Goal: Information Seeking & Learning: Learn about a topic

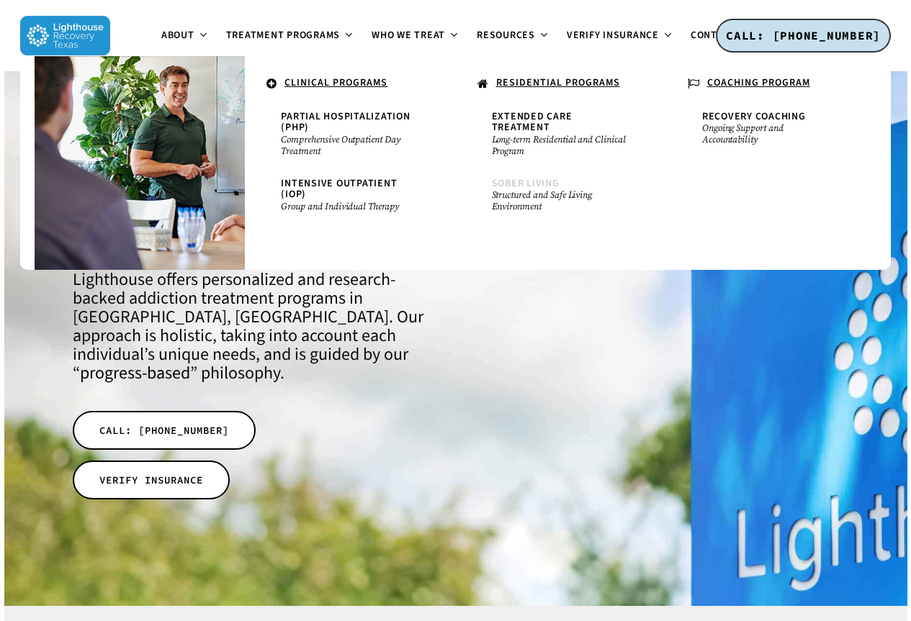
click at [492, 176] on span "Sober Living" at bounding box center [526, 183] width 68 height 14
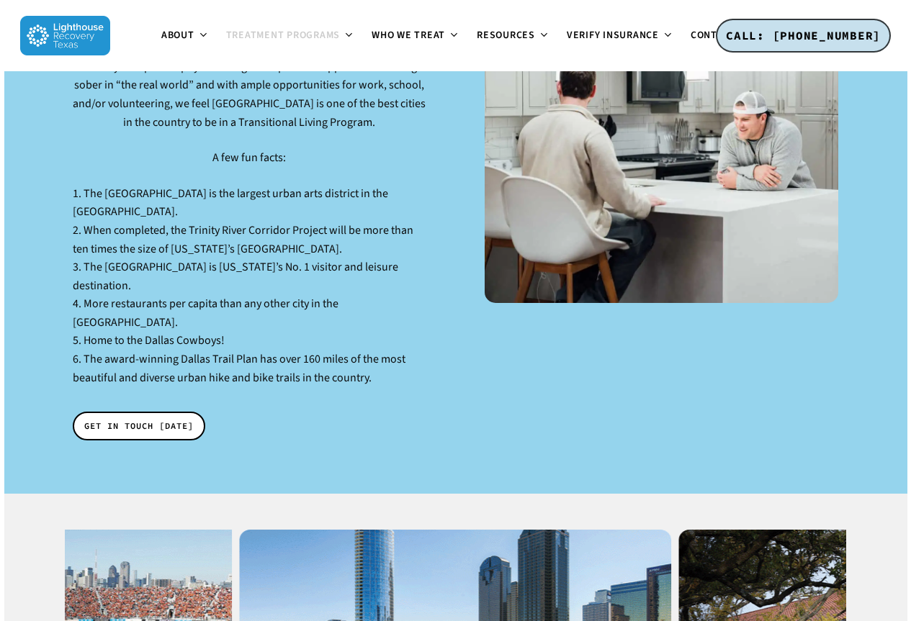
scroll to position [2449, 0]
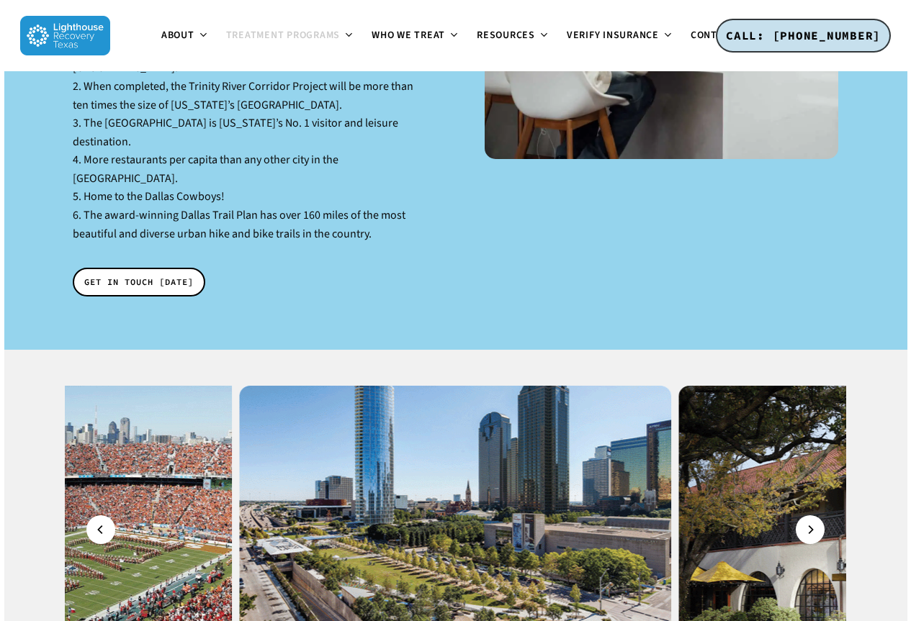
click at [740, 387] on img at bounding box center [895, 530] width 432 height 288
click at [808, 522] on icon "Next" at bounding box center [811, 530] width 9 height 16
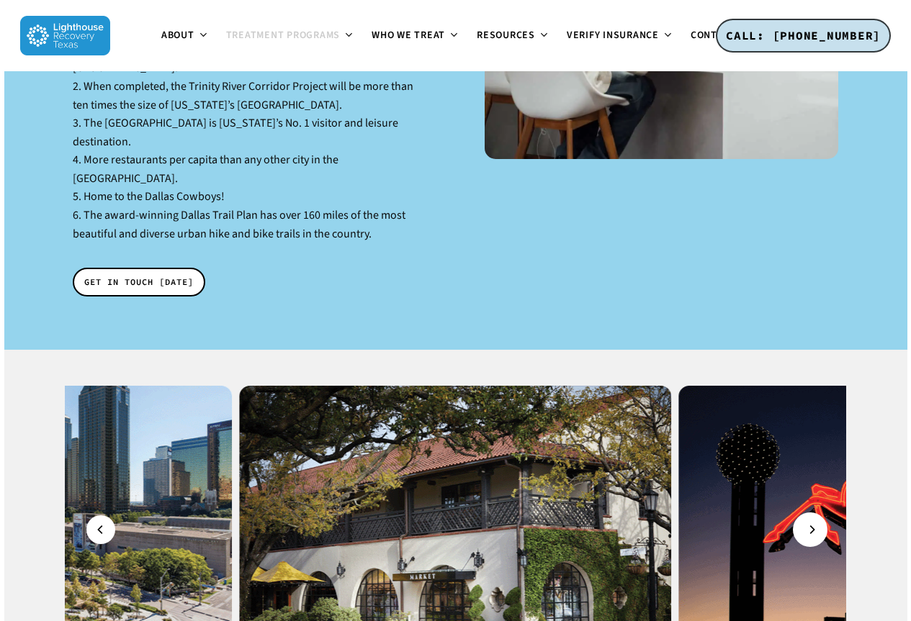
click at [817, 516] on button "Next" at bounding box center [810, 530] width 29 height 29
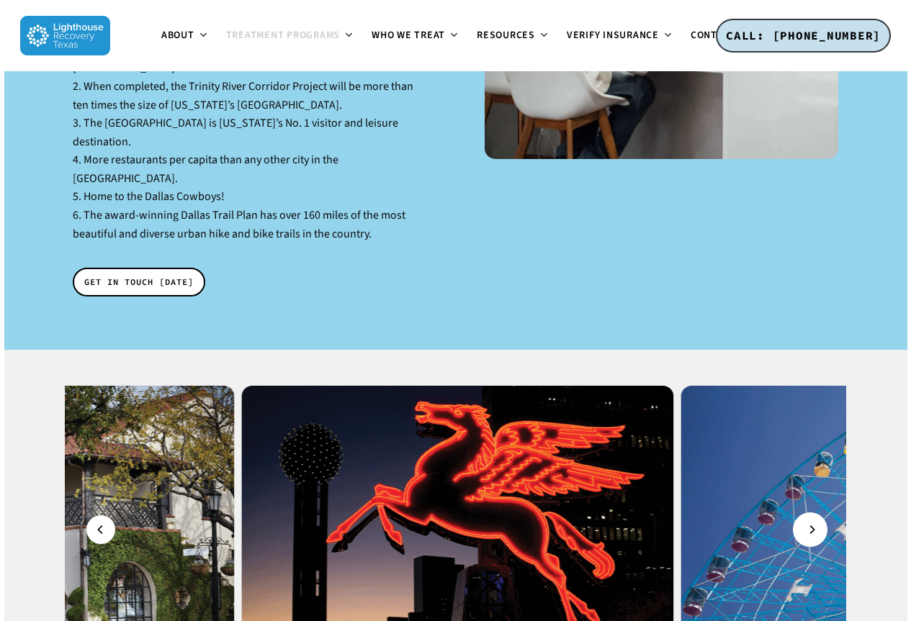
click at [817, 516] on button "Next" at bounding box center [810, 530] width 29 height 29
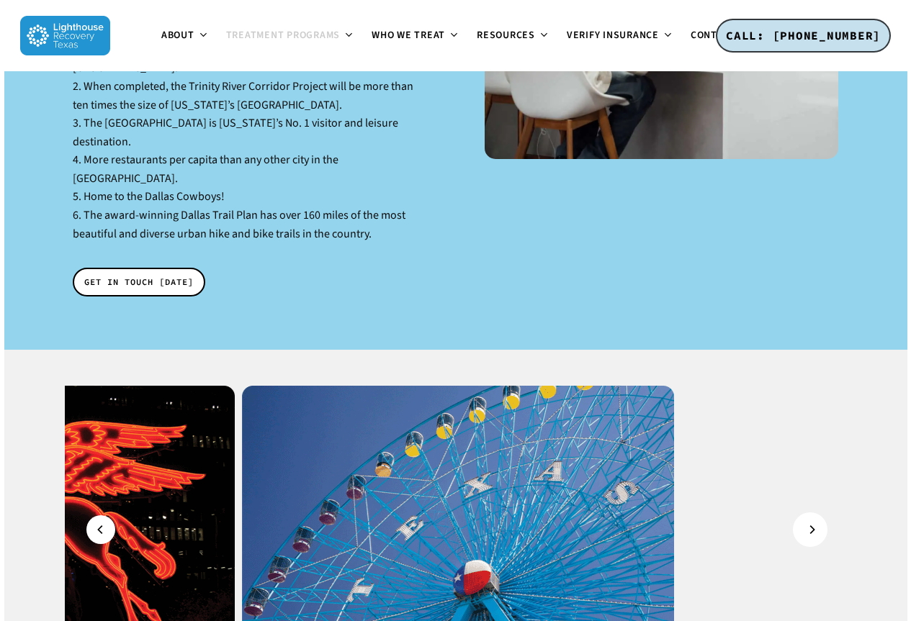
click at [817, 516] on button "Next" at bounding box center [810, 530] width 29 height 29
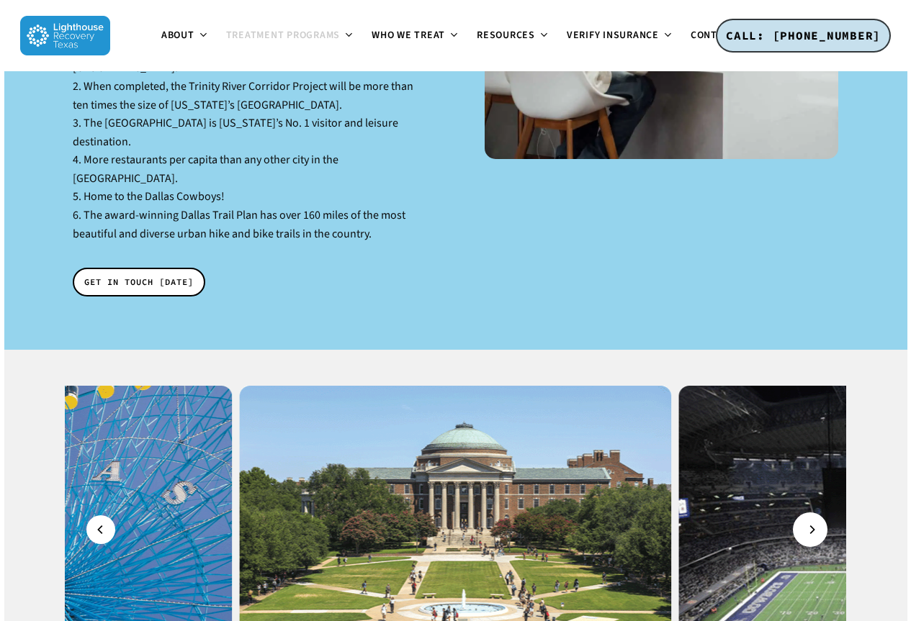
click at [817, 516] on button "Next" at bounding box center [810, 530] width 29 height 29
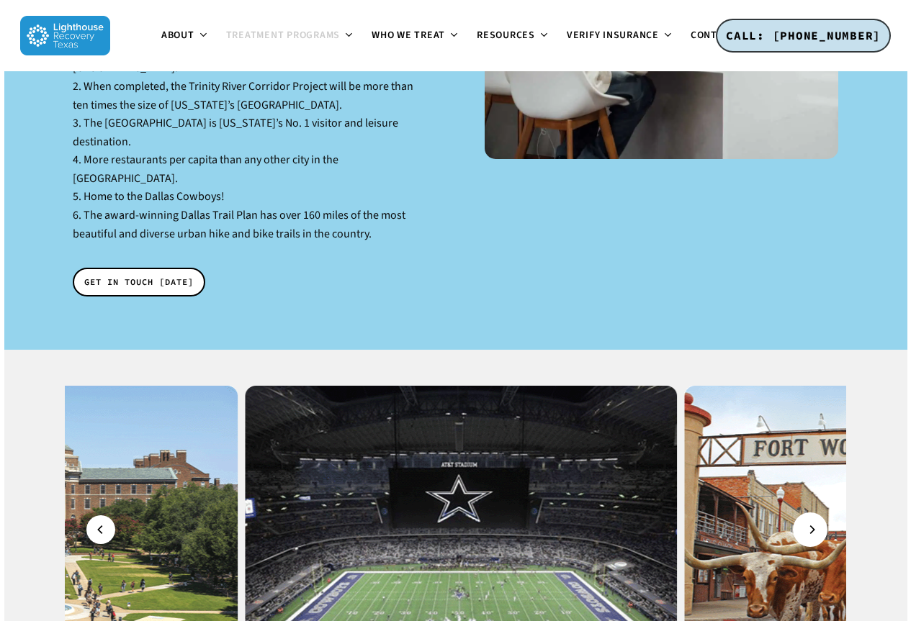
click at [817, 516] on button "Next" at bounding box center [810, 530] width 29 height 29
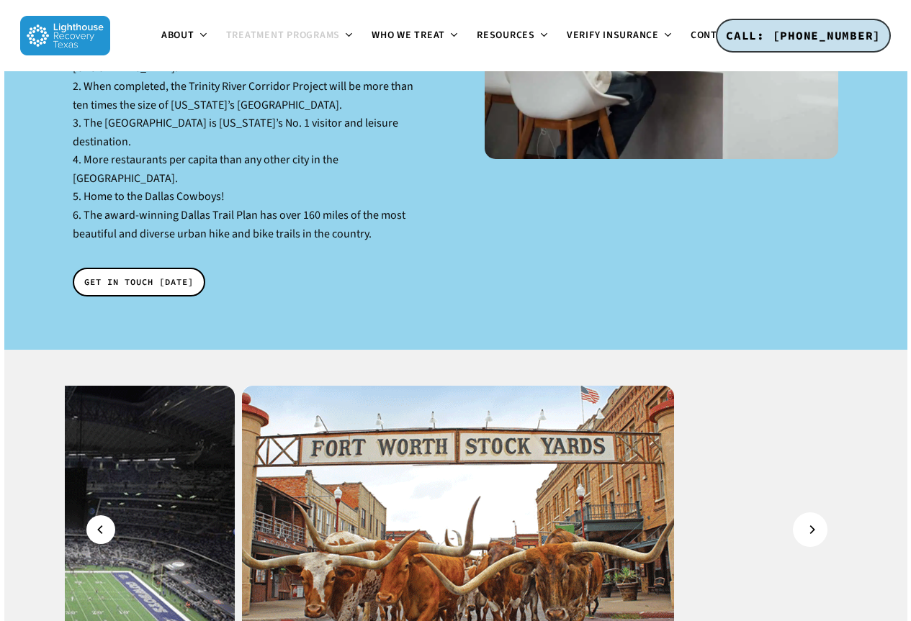
click at [817, 516] on button "Next" at bounding box center [810, 530] width 29 height 29
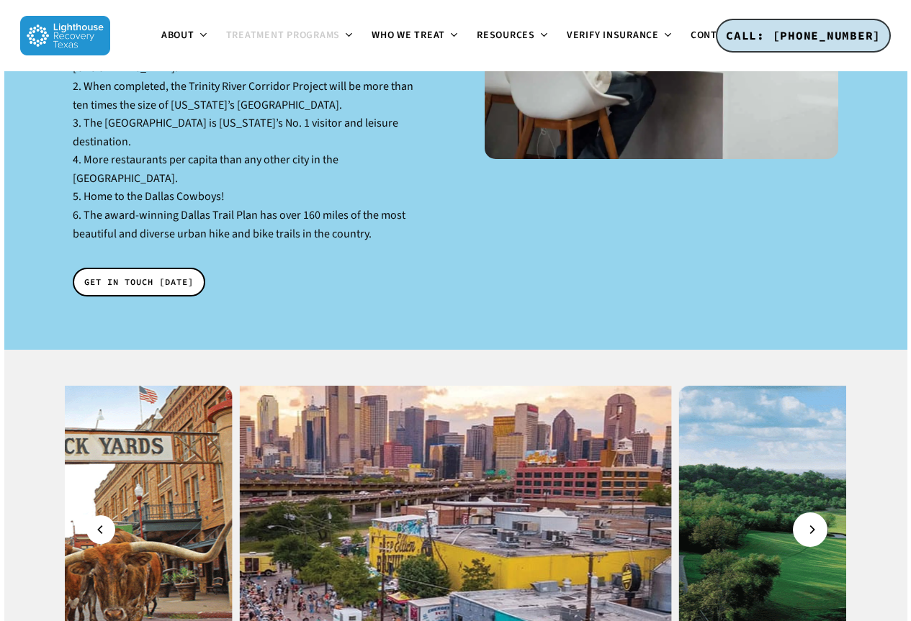
click at [817, 516] on button "Next" at bounding box center [810, 530] width 29 height 29
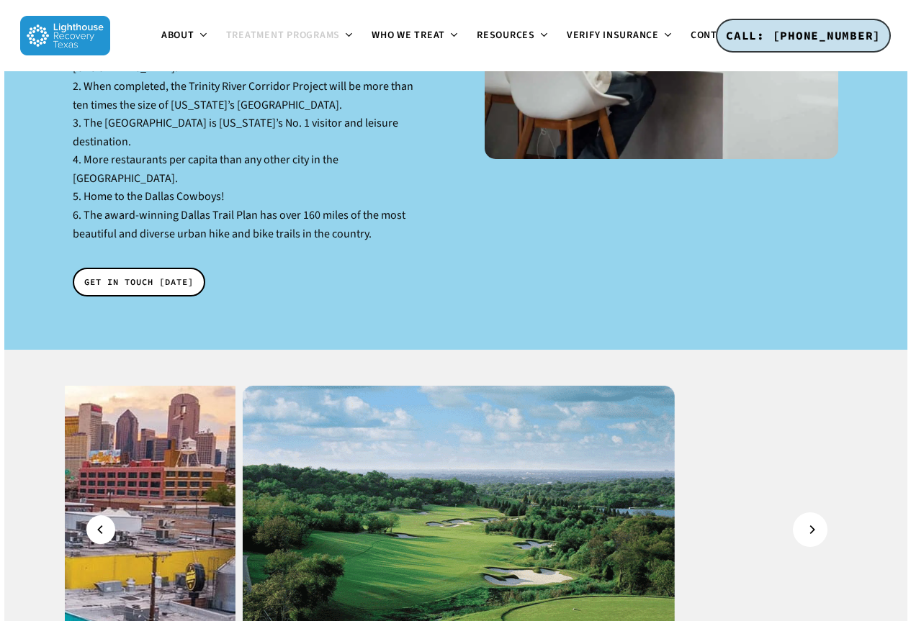
click at [817, 516] on button "Next" at bounding box center [810, 530] width 29 height 29
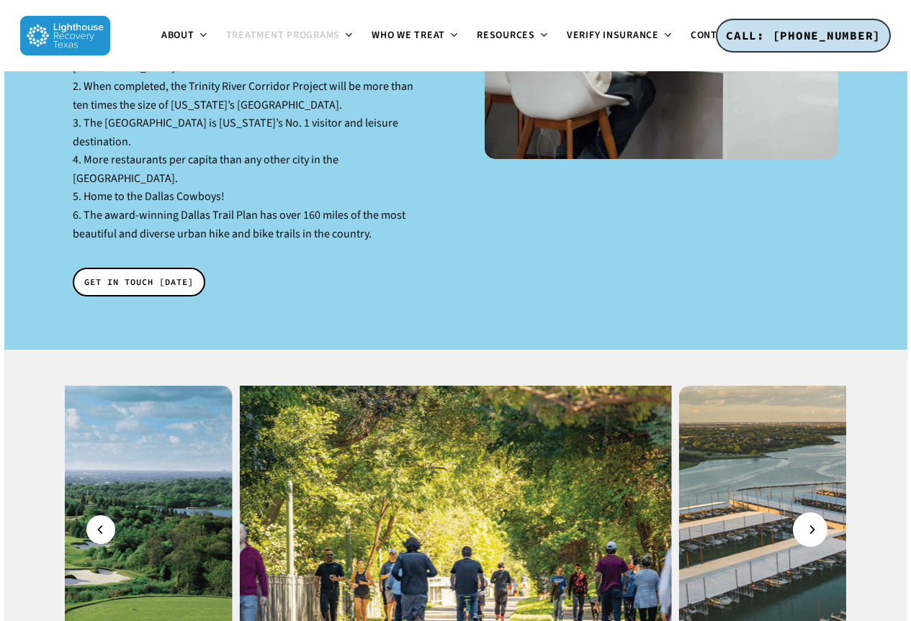
click at [817, 516] on button "Next" at bounding box center [810, 530] width 29 height 29
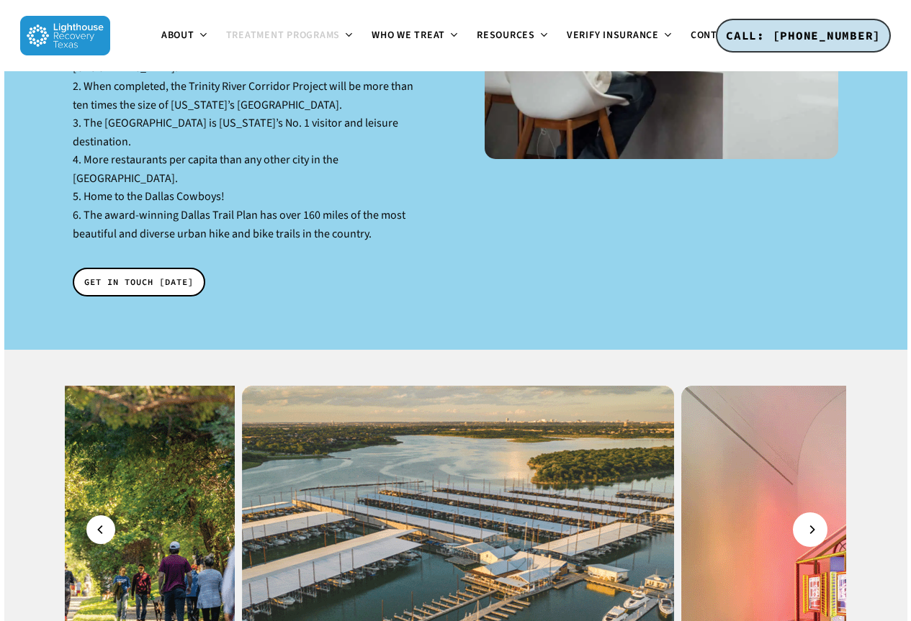
click at [817, 516] on button "Next" at bounding box center [810, 530] width 29 height 29
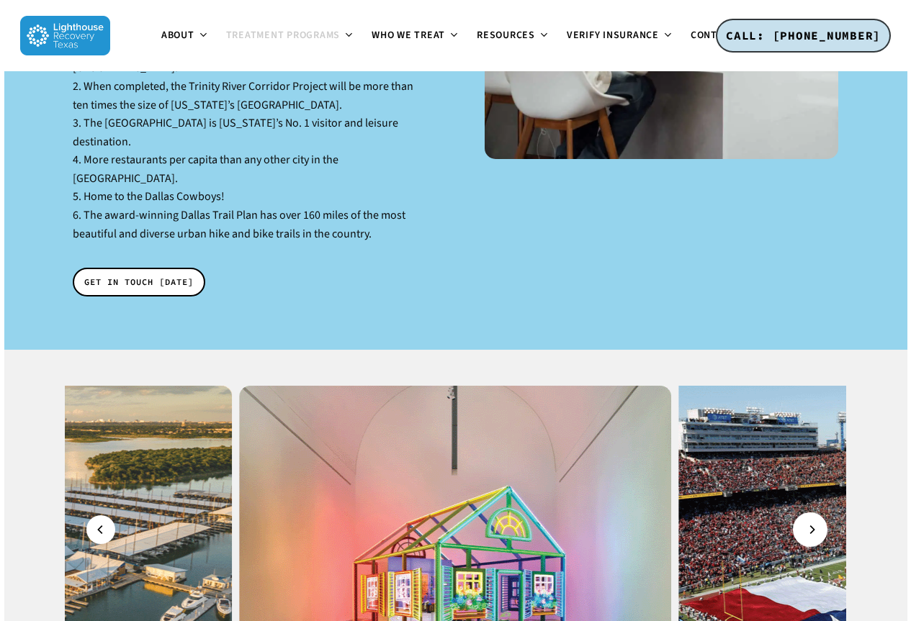
click at [817, 516] on button "Next" at bounding box center [810, 530] width 29 height 29
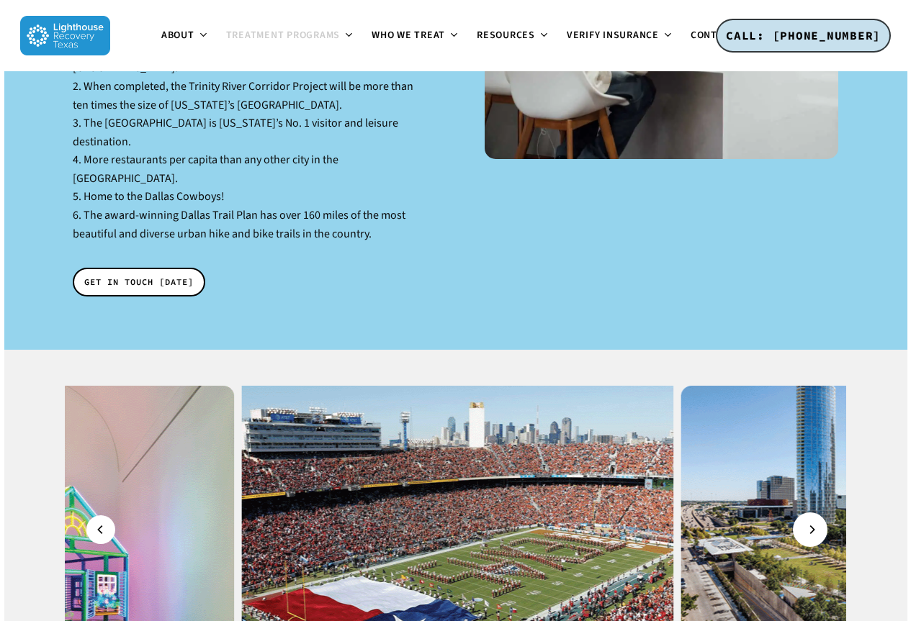
click at [817, 516] on button "Next" at bounding box center [810, 530] width 29 height 29
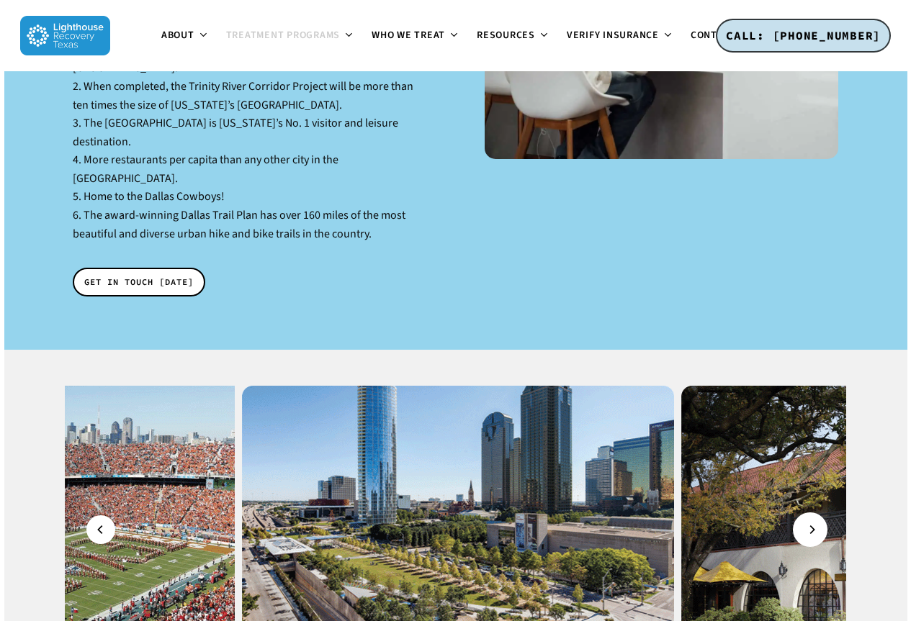
click at [817, 516] on button "Next" at bounding box center [810, 530] width 29 height 29
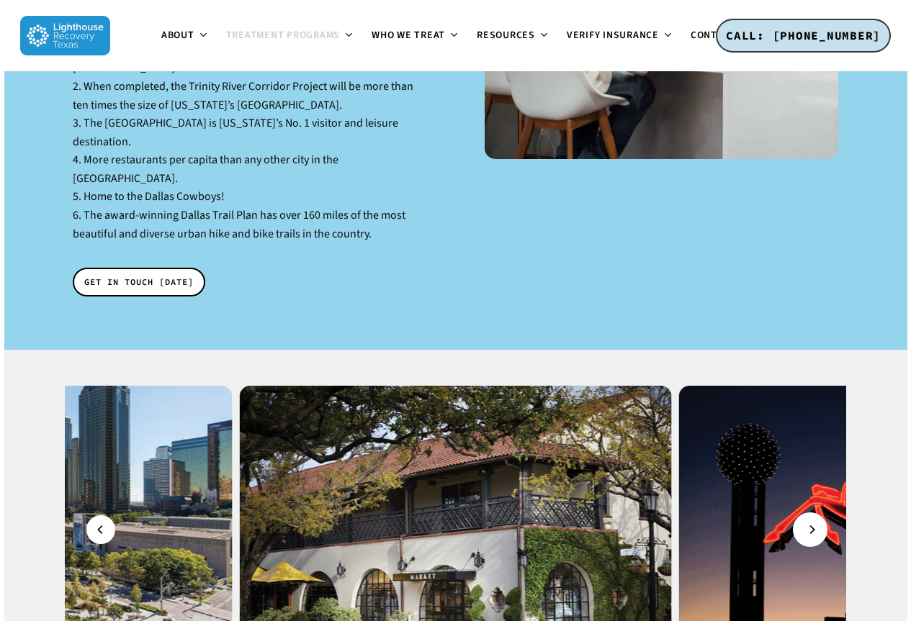
click at [817, 516] on button "Next" at bounding box center [810, 530] width 29 height 29
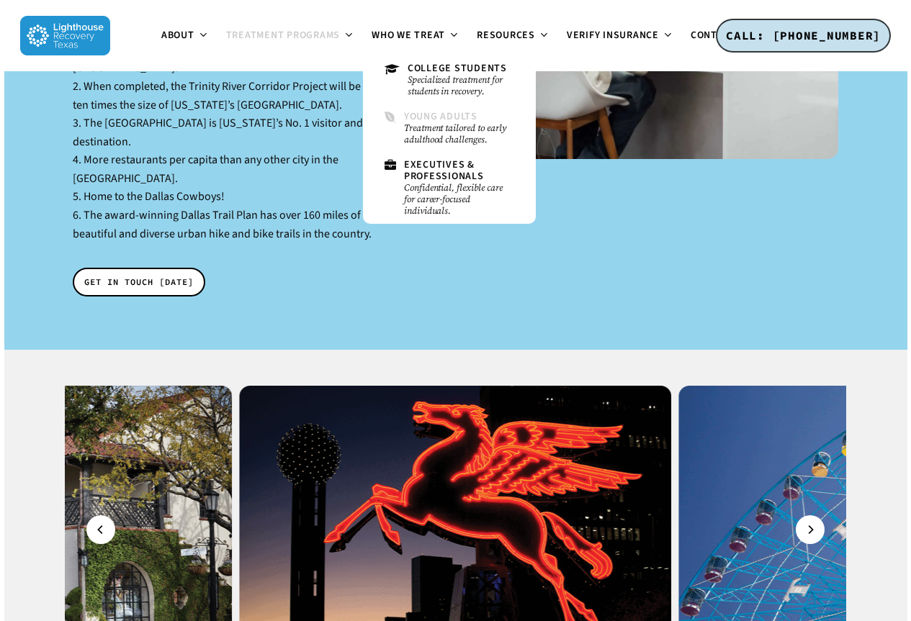
click at [438, 120] on span "Young Adults" at bounding box center [440, 116] width 73 height 14
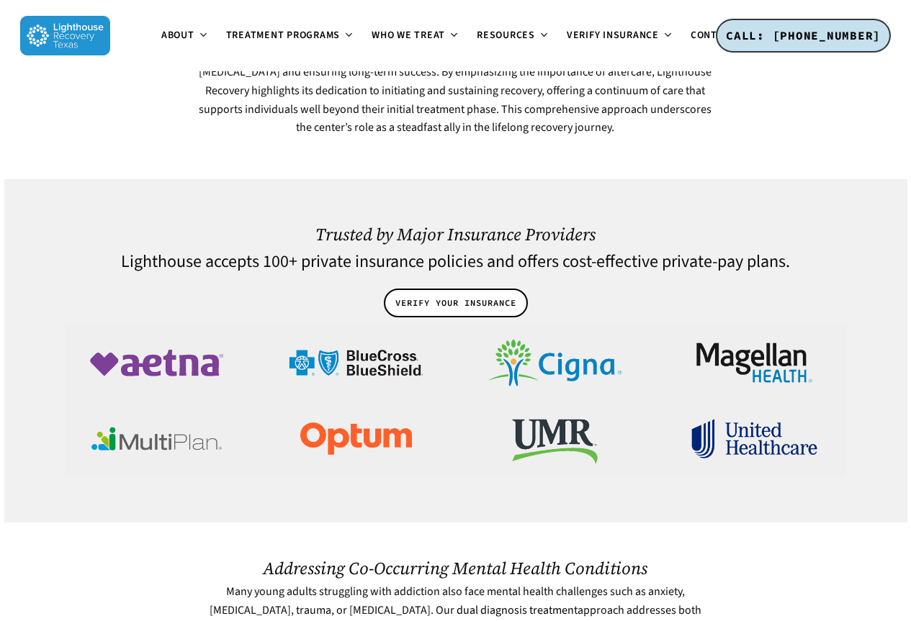
scroll to position [3745, 0]
